Goal: Information Seeking & Learning: Learn about a topic

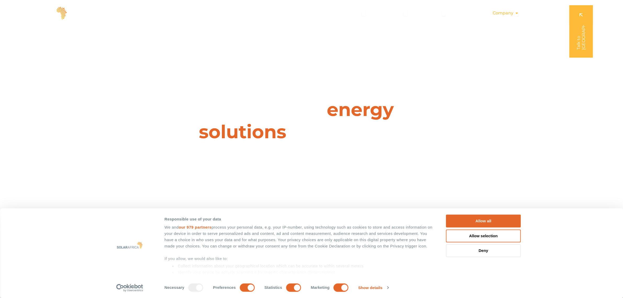
click at [500, 12] on span "Company" at bounding box center [502, 13] width 21 height 6
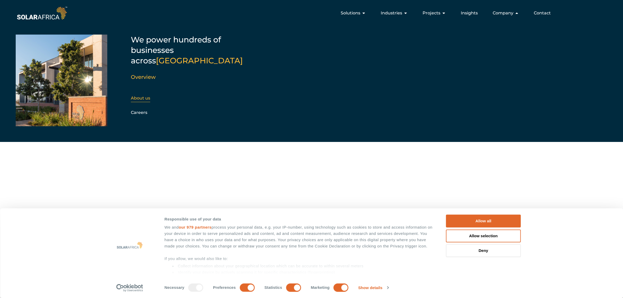
click at [136, 95] on link "About us" at bounding box center [140, 97] width 19 height 5
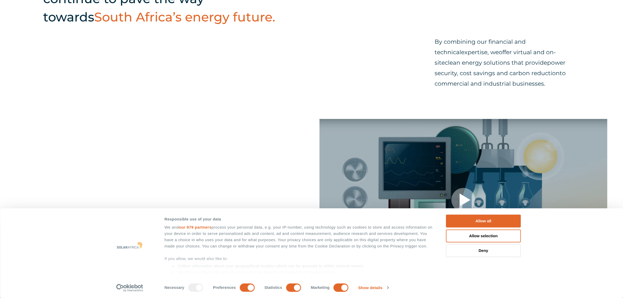
scroll to position [327, 0]
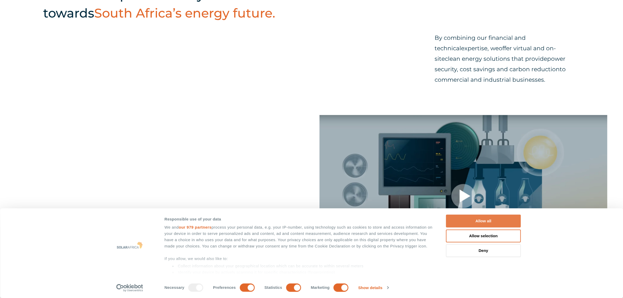
click at [478, 224] on button "Allow all" at bounding box center [483, 220] width 75 height 13
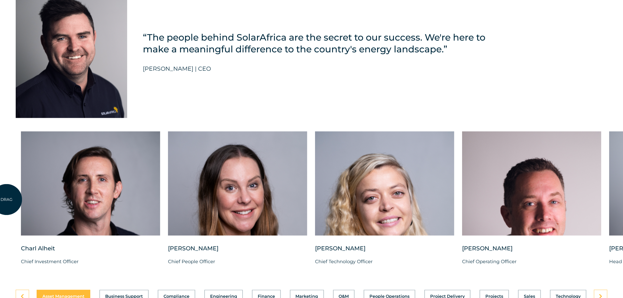
scroll to position [1307, 0]
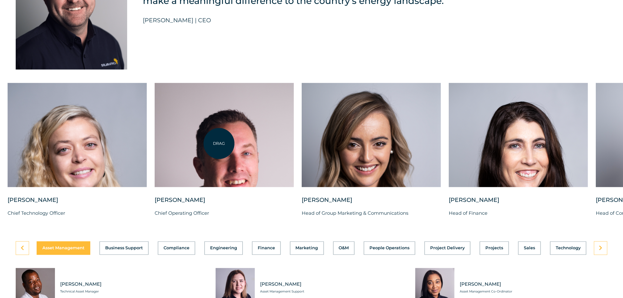
drag, startPoint x: 526, startPoint y: 181, endPoint x: 219, endPoint y: 143, distance: 309.5
click at [219, 143] on div at bounding box center [224, 135] width 139 height 104
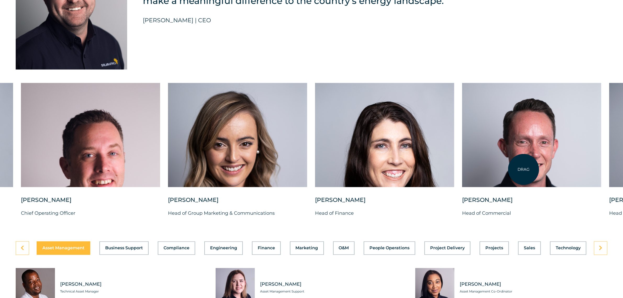
drag, startPoint x: 574, startPoint y: 168, endPoint x: 523, endPoint y: 169, distance: 51.0
click at [523, 169] on div at bounding box center [531, 135] width 139 height 104
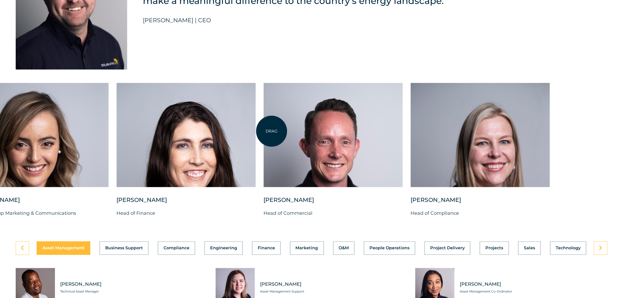
drag, startPoint x: 528, startPoint y: 153, endPoint x: 263, endPoint y: 131, distance: 266.1
click at [263, 131] on div at bounding box center [332, 135] width 139 height 104
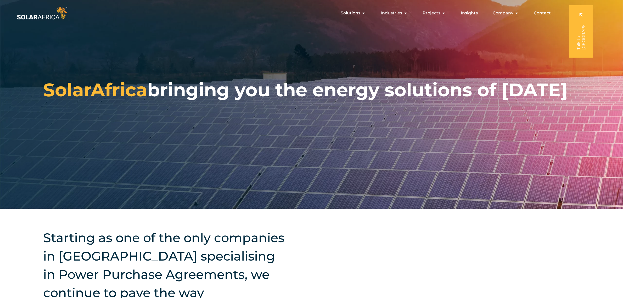
scroll to position [0, 0]
